Goal: Task Accomplishment & Management: Use online tool/utility

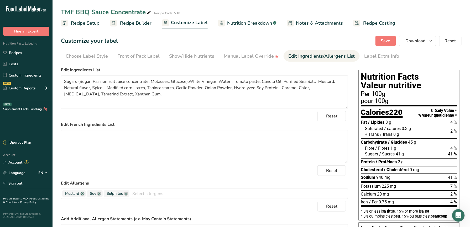
click at [382, 35] on section "Customize your label Save Download Choose what to show on your downloaded label…" at bounding box center [260, 171] width 417 height 288
click at [384, 40] on span "Save" at bounding box center [385, 41] width 9 height 6
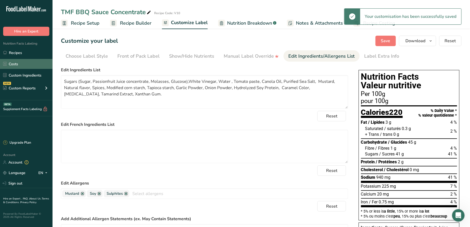
drag, startPoint x: 24, startPoint y: 54, endPoint x: 25, endPoint y: 60, distance: 7.1
click at [24, 54] on link "Recipes" at bounding box center [26, 53] width 52 height 10
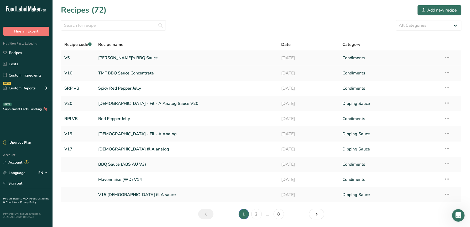
click at [169, 63] on link "[PERSON_NAME]'s BBQ Sauce" at bounding box center [186, 57] width 177 height 11
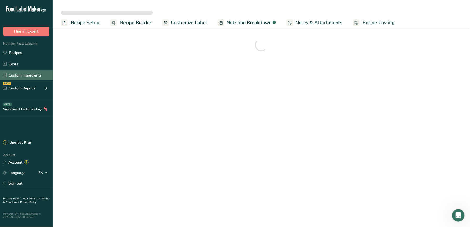
click at [48, 76] on link "Custom Ingredients" at bounding box center [26, 75] width 52 height 10
click at [39, 74] on link "Custom Ingredients" at bounding box center [26, 75] width 52 height 10
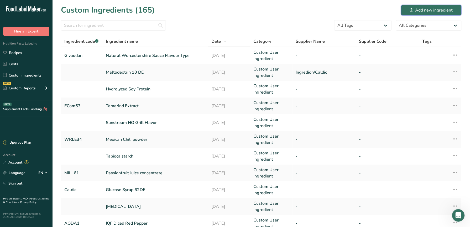
click at [416, 6] on button "Add new ingredient" at bounding box center [431, 10] width 60 height 10
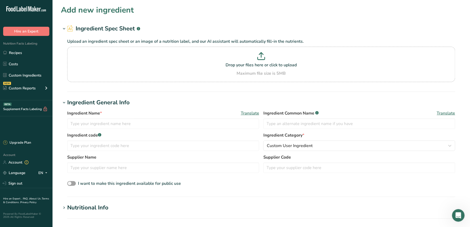
click at [136, 111] on div "Ingredient Name * Translate" at bounding box center [163, 113] width 192 height 6
click at [138, 124] on input "text" at bounding box center [163, 124] width 192 height 10
type input "C"
type input "Ground Celery"
click at [316, 116] on span "Ingredient Common Name .a-a{fill:#347362;}.b-a{fill:#fff;}" at bounding box center [290, 113] width 55 height 6
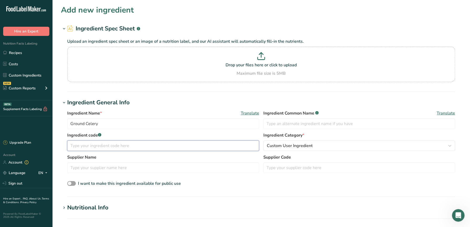
click at [138, 142] on input "text" at bounding box center [163, 146] width 192 height 10
click at [170, 148] on input "WRLE" at bounding box center [163, 146] width 192 height 10
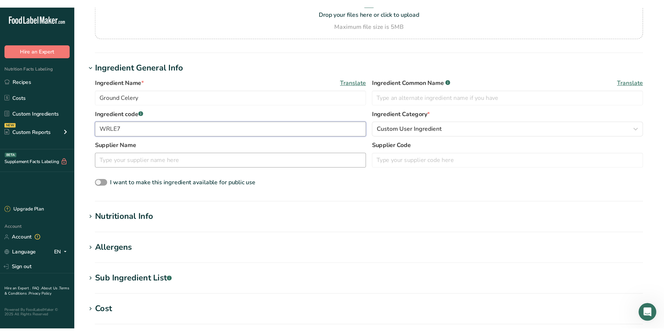
scroll to position [70, 0]
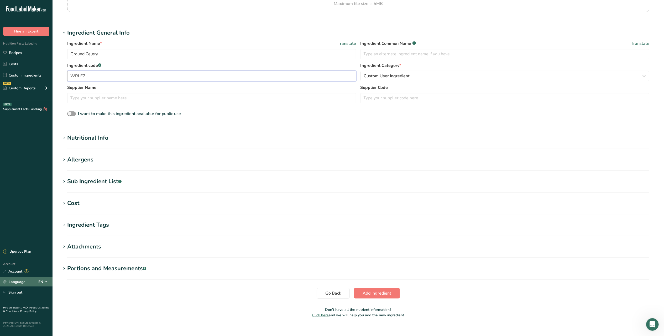
type input "WRLE7"
click at [115, 132] on section "Add new ingredient Ingredient Spec Sheet .a-a{fill:#347362;}.b-a{fill:#fff;} Up…" at bounding box center [357, 128] width 611 height 397
click at [115, 141] on h1 "Nutritional Info" at bounding box center [358, 138] width 594 height 9
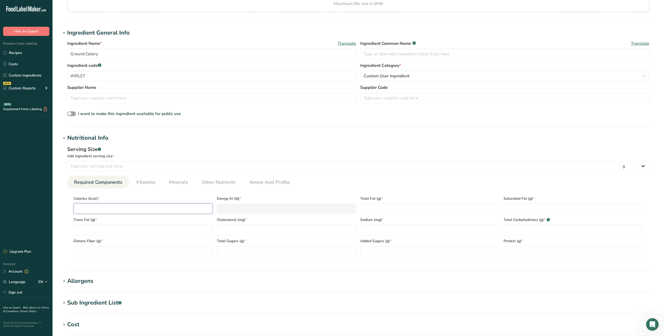
click at [113, 209] on input "number" at bounding box center [142, 209] width 139 height 10
paste input "139.2"
type input "139.2"
type KJ "582.4"
type input "139.2"
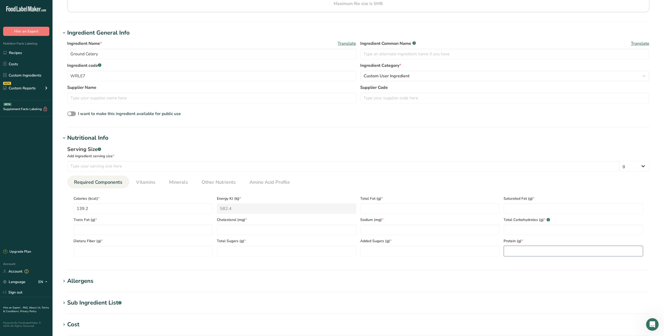
click at [470, 227] on input "number" at bounding box center [573, 251] width 139 height 10
type input "18.07"
drag, startPoint x: 91, startPoint y: 207, endPoint x: 67, endPoint y: 208, distance: 24.2
click at [67, 208] on div "Serving Size .a-a{fill:#347362;}.b-a{fill:#fff;} Add ingredient serving size * …" at bounding box center [358, 204] width 594 height 122
paste input "0.139"
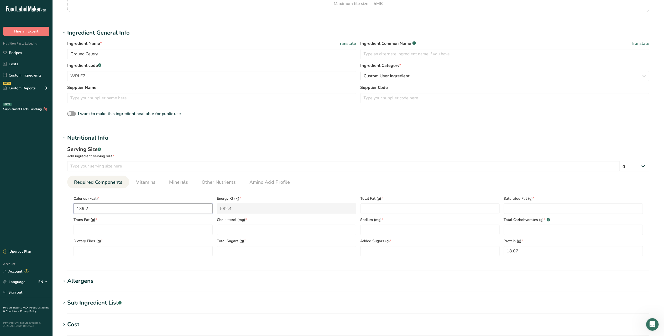
type input "0.1392"
type KJ "0.6"
type input "0.1392"
click at [361, 209] on Fat "number" at bounding box center [429, 209] width 139 height 10
click at [470, 227] on Carbohydrates "number" at bounding box center [573, 230] width 139 height 10
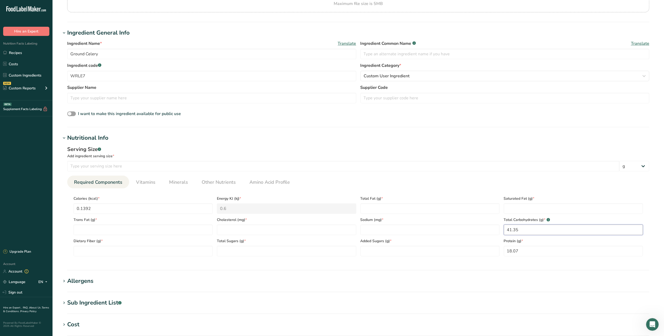
type Carbohydrates "41.35"
click at [267, 227] on span "Total Sugars (g) *" at bounding box center [286, 242] width 139 height 6
click at [268, 227] on Sugars "number" at bounding box center [286, 251] width 139 height 10
type Sugars "0.67"
click at [367, 227] on Sugars "number" at bounding box center [429, 251] width 139 height 10
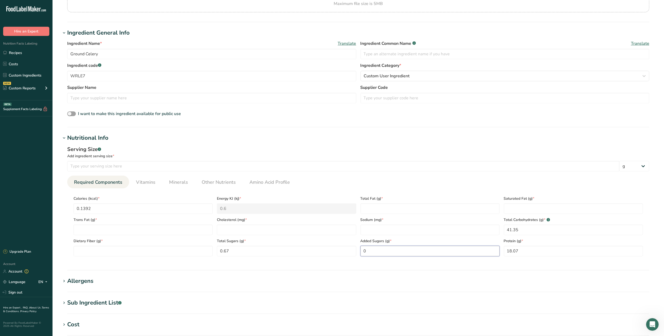
type Sugars "0"
click at [358, 207] on div "Total Fat (g) *" at bounding box center [429, 203] width 143 height 21
click at [360, 208] on Fat "number" at bounding box center [429, 209] width 139 height 10
type Fat "25.27"
click at [470, 211] on Fat "number" at bounding box center [573, 209] width 139 height 10
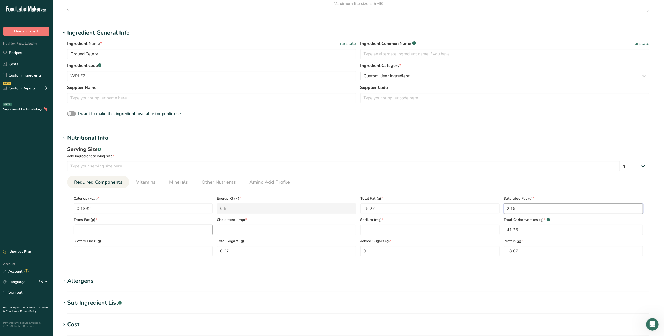
type Fat "2.19"
click at [85, 227] on Fat "number" at bounding box center [142, 230] width 139 height 10
type Fat "0"
click at [130, 188] on ul "Required Components Vitamins Minerals Other Nutrients Amino Acid Profile" at bounding box center [358, 182] width 582 height 13
click at [145, 181] on span "Vitamins" at bounding box center [145, 182] width 19 height 7
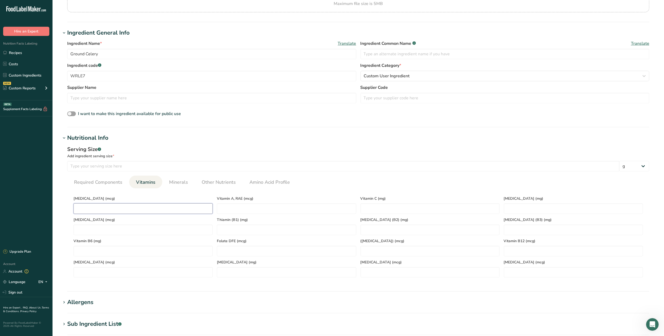
click at [96, 210] on D "number" at bounding box center [142, 209] width 139 height 10
click at [274, 207] on RAE "number" at bounding box center [286, 209] width 139 height 10
drag, startPoint x: 256, startPoint y: 210, endPoint x: 217, endPoint y: 212, distance: 39.7
click at [217, 212] on RAE "0" at bounding box center [286, 209] width 139 height 10
type RAE "6.0"
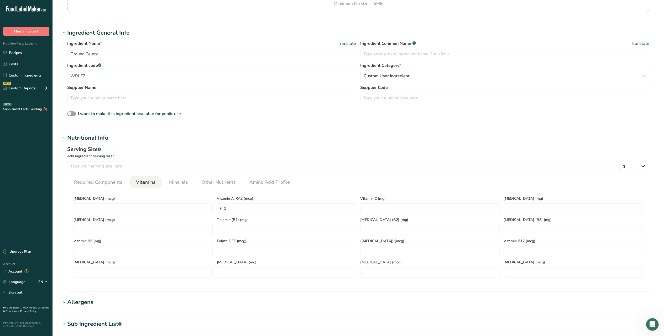
click at [270, 197] on span "Vitamin A, RAE (mcg)" at bounding box center [286, 199] width 139 height 6
click at [416, 208] on C "number" at bounding box center [429, 209] width 139 height 10
type C "17.10"
click at [158, 203] on div "[MEDICAL_DATA] (mcg)" at bounding box center [142, 203] width 143 height 21
click at [167, 207] on D "number" at bounding box center [142, 209] width 139 height 10
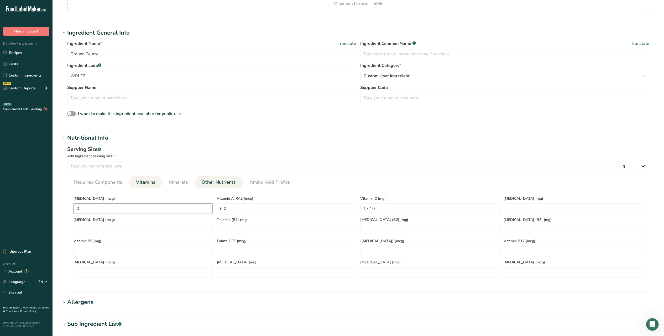
type D "0"
click at [195, 179] on li "Other Nutrients" at bounding box center [219, 182] width 48 height 13
click at [169, 181] on span "Minerals" at bounding box center [178, 182] width 19 height 7
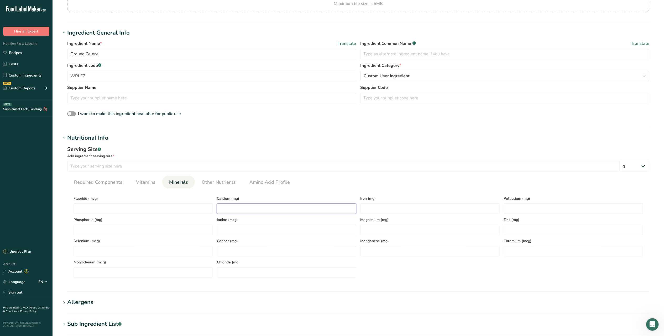
click at [264, 209] on input "number" at bounding box center [286, 209] width 139 height 10
type input "1767.00"
click at [267, 192] on section "Calories (kcal) * 0.1392 Energy KJ (kj) * 0.6 Total Fat (g) * 25.27 Saturated F…" at bounding box center [358, 235] width 582 height 93
click at [152, 188] on div "Required Components Vitamins Minerals Other Nutrients Amino Acid Profile Calori…" at bounding box center [358, 229] width 582 height 106
click at [142, 178] on link "Vitamins" at bounding box center [146, 182] width 24 height 13
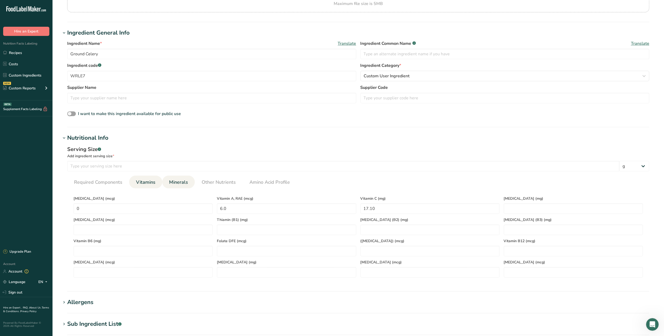
click at [173, 178] on link "Minerals" at bounding box center [178, 182] width 23 height 13
click at [380, 212] on input "number" at bounding box center [429, 209] width 139 height 10
type input "44.90"
click at [470, 206] on input "number" at bounding box center [573, 209] width 139 height 10
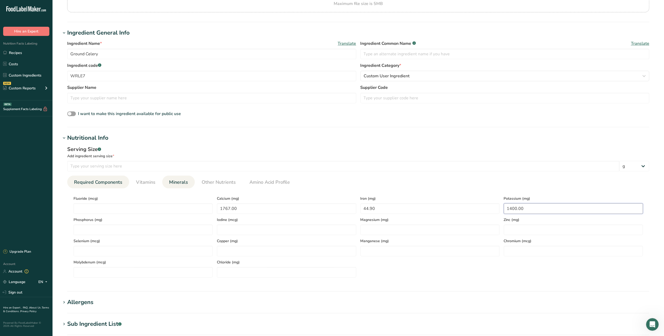
type input "1400.00"
click at [102, 184] on span "Required Components" at bounding box center [98, 182] width 48 height 7
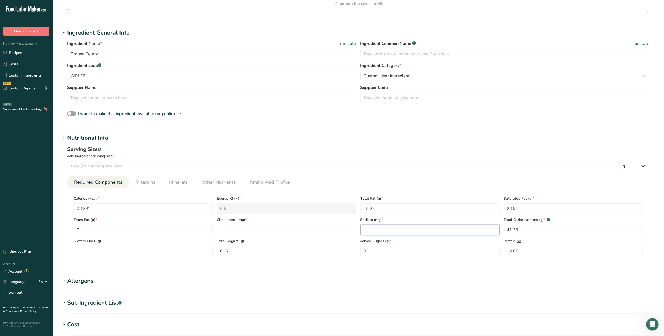
click at [375, 227] on input "number" at bounding box center [429, 230] width 139 height 10
type input "160.00"
click at [156, 227] on Fiber "number" at bounding box center [142, 251] width 139 height 10
type Fiber "0"
type Fiber "11.80"
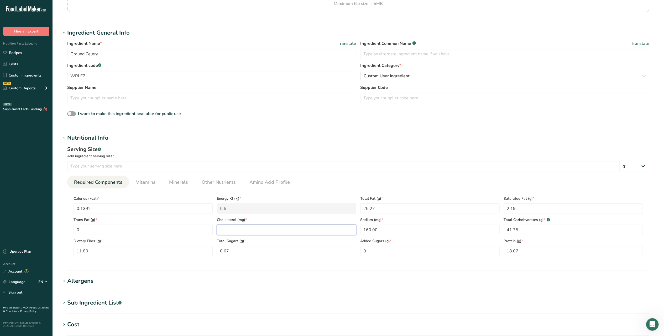
click at [241, 227] on input "number" at bounding box center [286, 230] width 139 height 10
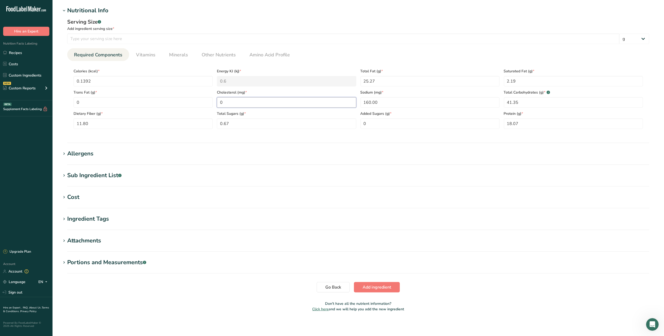
scroll to position [198, 0]
type input "0"
click at [380, 227] on span "Add ingredient" at bounding box center [376, 286] width 29 height 6
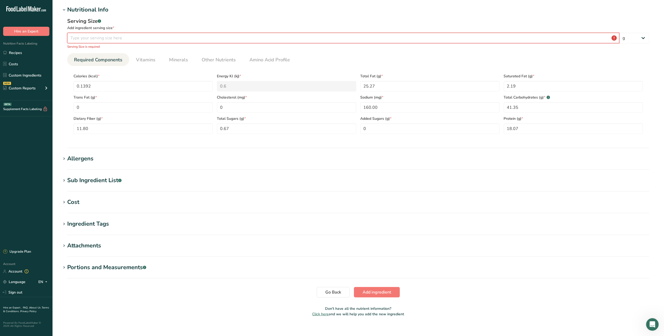
click at [183, 39] on input "number" at bounding box center [343, 38] width 552 height 10
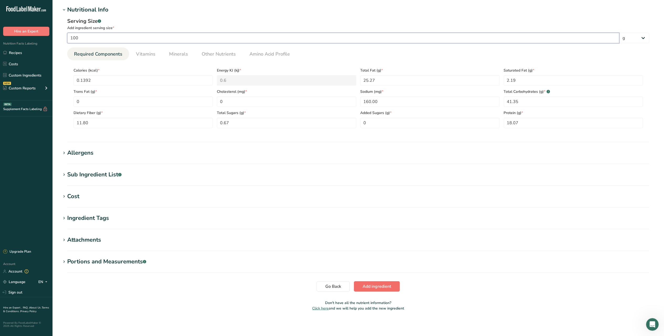
type input "100"
click at [391, 227] on span "Add ingredient" at bounding box center [376, 287] width 29 height 6
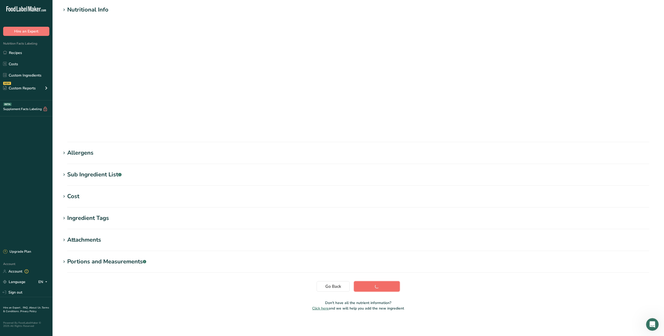
scroll to position [0, 0]
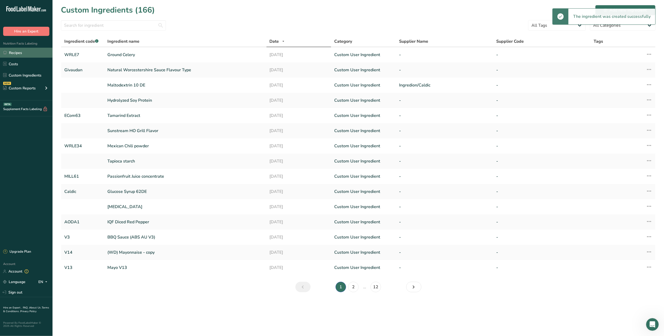
click at [25, 56] on link "Recipes" at bounding box center [26, 53] width 52 height 10
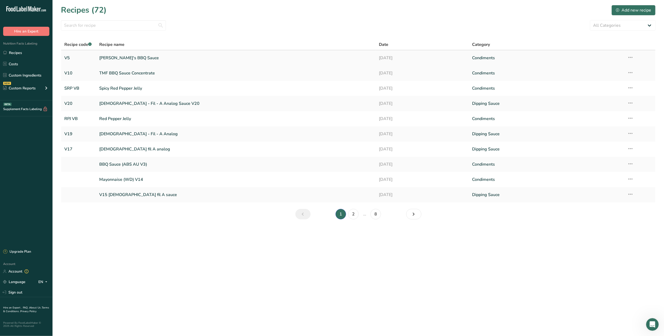
click at [170, 54] on link "[PERSON_NAME]'s BBQ Sauce" at bounding box center [235, 57] width 273 height 11
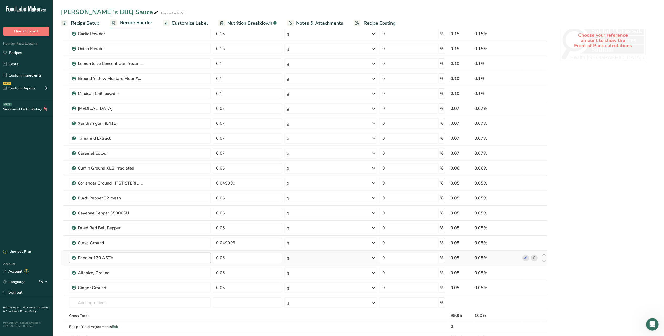
scroll to position [315, 0]
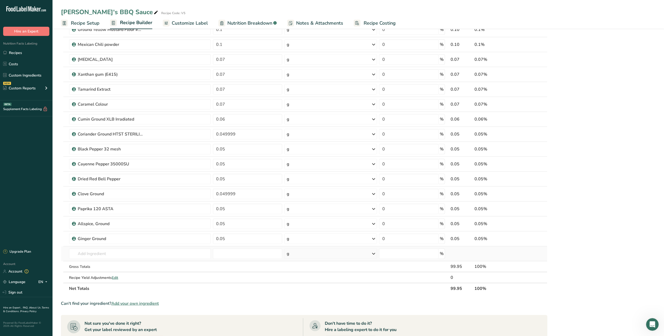
click at [164, 227] on td "Almond flour 1211 Milk, whole, 3.25% milkfat, without added vitamin A and [MEDI…" at bounding box center [140, 254] width 144 height 15
click at [162, 227] on input "text" at bounding box center [140, 254] width 142 height 10
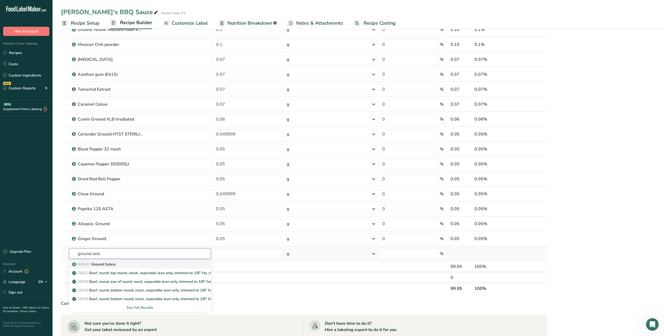
type input "ground cele"
click at [164, 227] on div "WRLE7 Ground Celery" at bounding box center [135, 265] width 125 height 6
type input "Ground Celery"
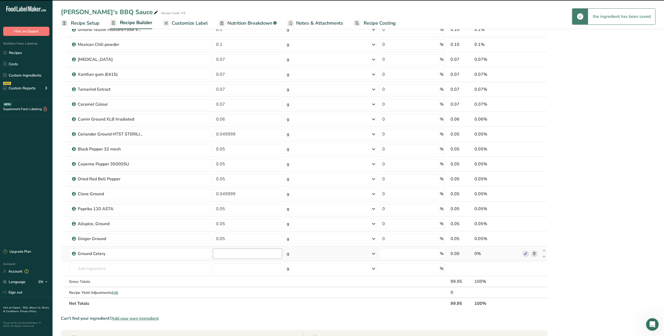
type input "0"
click at [224, 227] on input "0" at bounding box center [247, 254] width 69 height 10
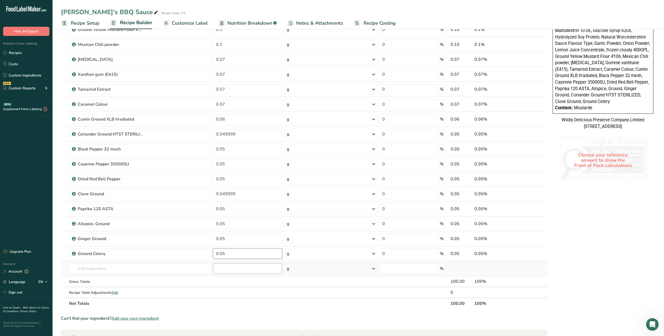
type input "0.05"
click at [233, 227] on div "Ingredient * Amount * Unit * Waste * .a-a{fill:#347362;}.b-a{fill:#fff;} Grams …" at bounding box center [304, 26] width 486 height 568
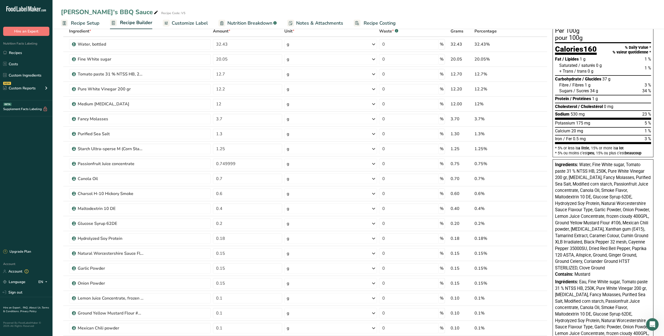
scroll to position [0, 0]
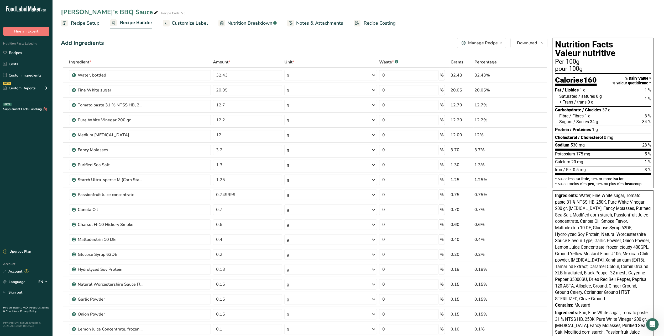
click at [194, 26] on span "Customize Label" at bounding box center [190, 23] width 36 height 7
